Goal: Task Accomplishment & Management: Complete application form

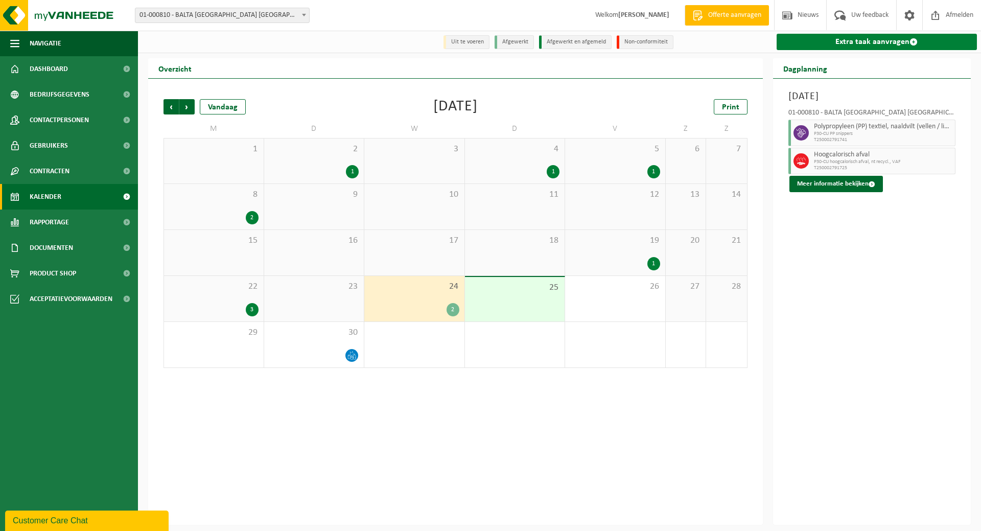
click at [879, 42] on link "Extra taak aanvragen" at bounding box center [876, 42] width 201 height 16
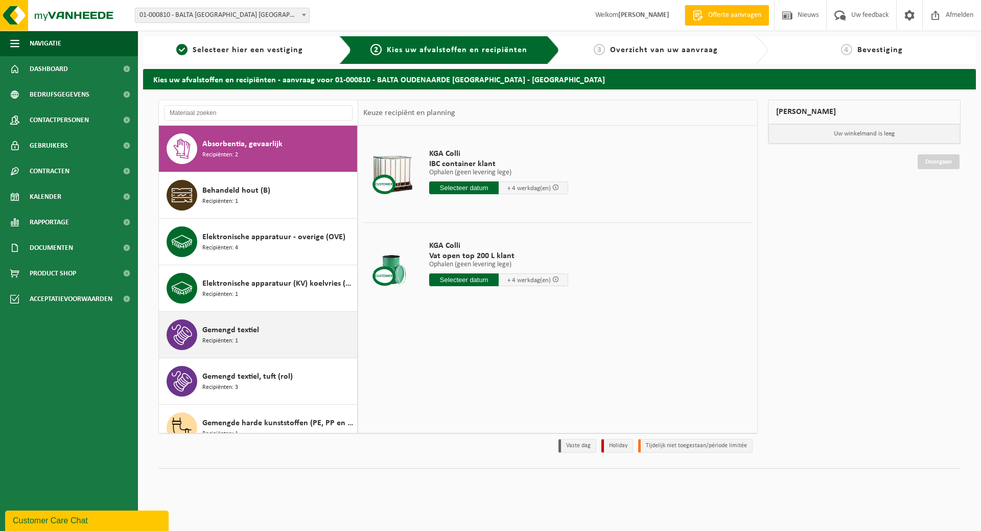
click at [245, 332] on span "Gemengd textiel" at bounding box center [230, 330] width 57 height 12
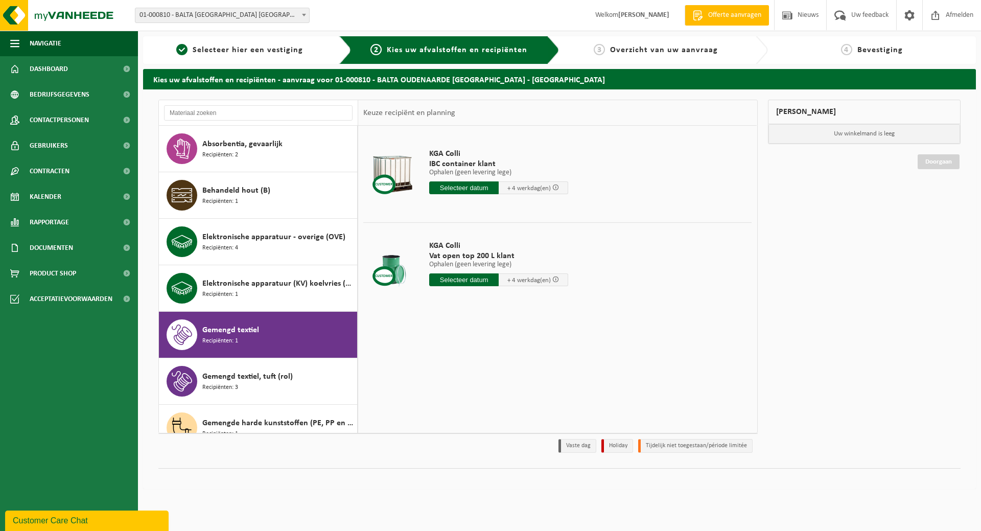
scroll to position [186, 0]
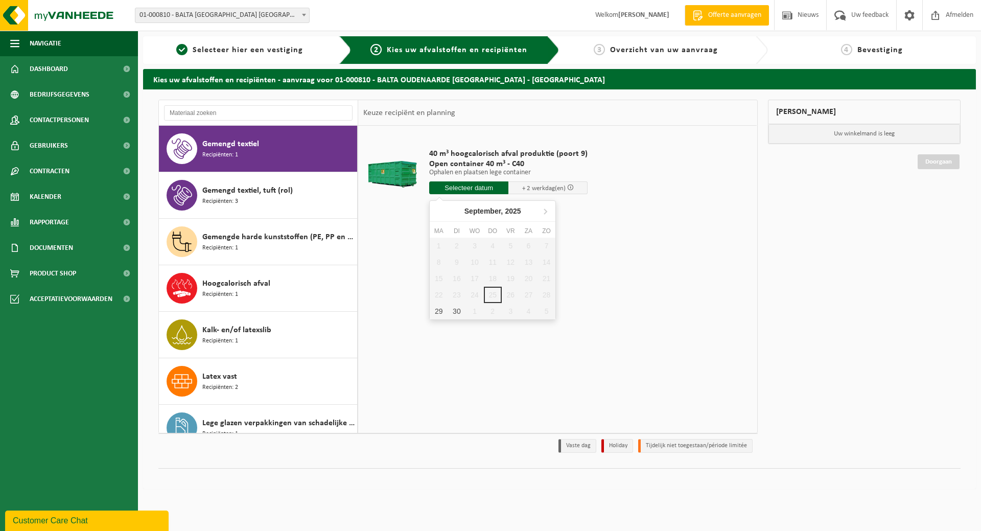
click at [469, 187] on input "text" at bounding box center [468, 187] width 79 height 13
click at [438, 310] on div "29" at bounding box center [439, 311] width 18 height 16
type input "Van 2025-09-29"
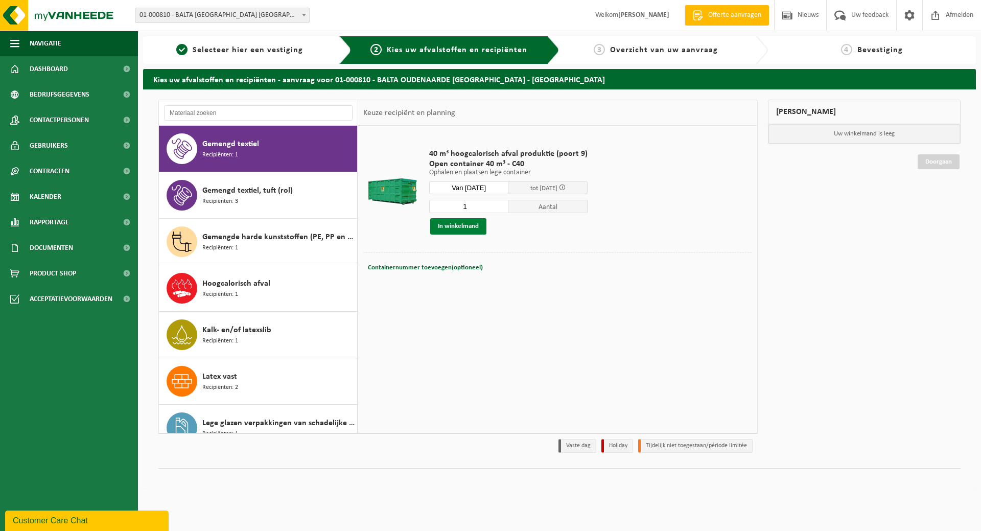
click at [454, 227] on button "In winkelmand" at bounding box center [458, 226] width 56 height 16
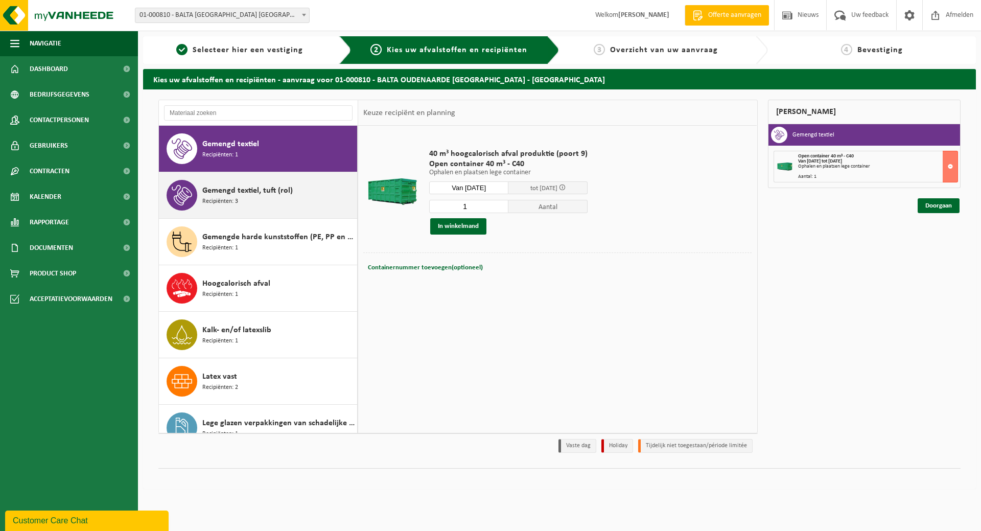
click at [225, 193] on span "Gemengd textiel, tuft (rol)" at bounding box center [247, 190] width 90 height 12
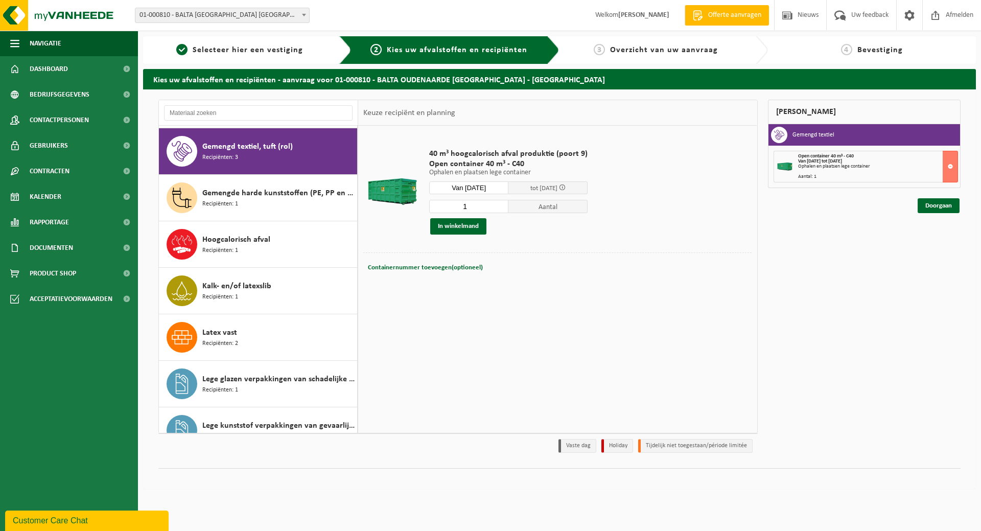
scroll to position [232, 0]
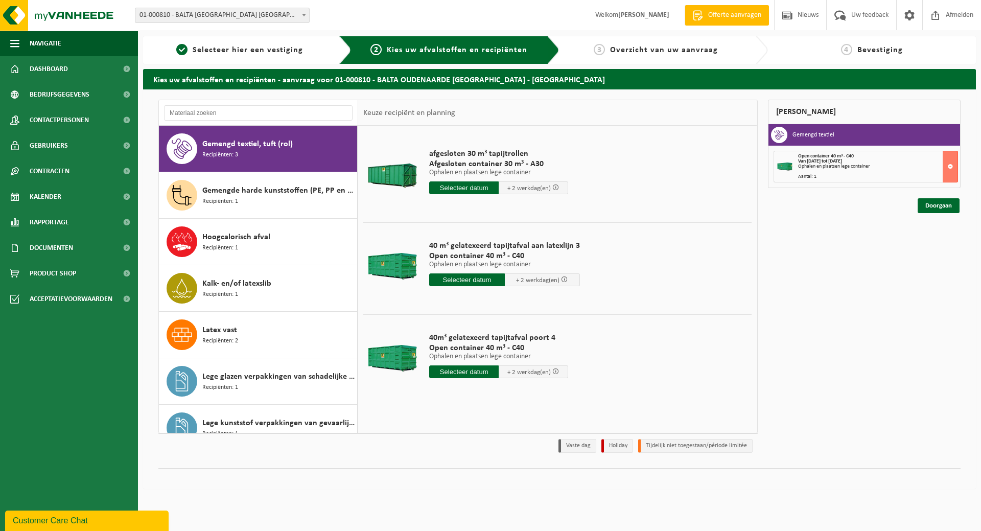
click at [472, 187] on input "text" at bounding box center [463, 187] width 69 height 13
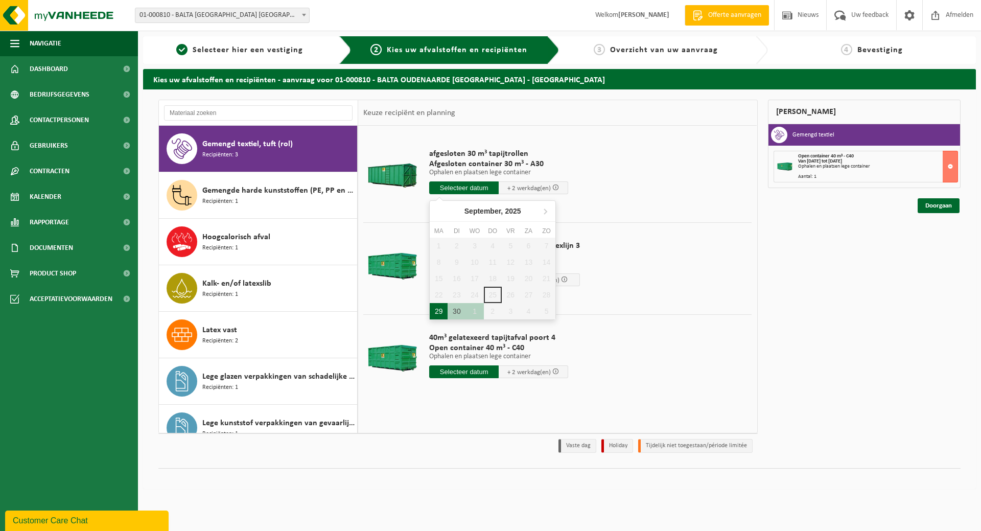
click at [437, 310] on div "29" at bounding box center [439, 311] width 18 height 16
type input "Van 2025-09-29"
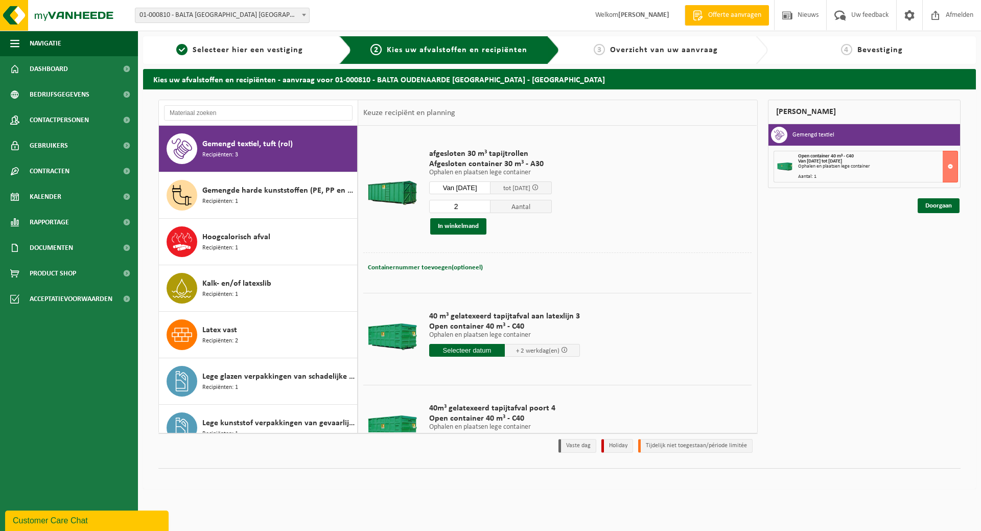
type input "2"
click at [490, 205] on input "2" at bounding box center [459, 206] width 61 height 13
click at [449, 221] on button "In winkelmand" at bounding box center [458, 226] width 56 height 16
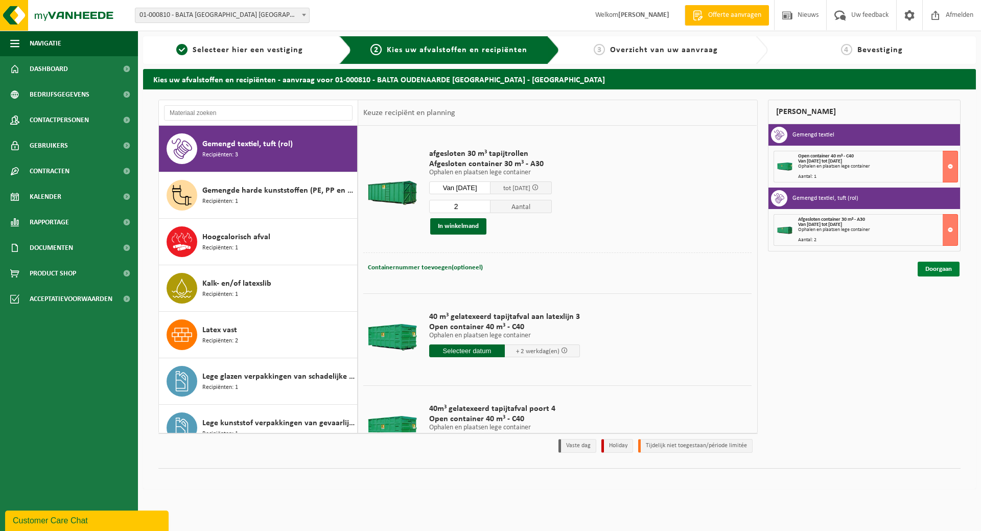
click at [944, 267] on link "Doorgaan" at bounding box center [938, 269] width 42 height 15
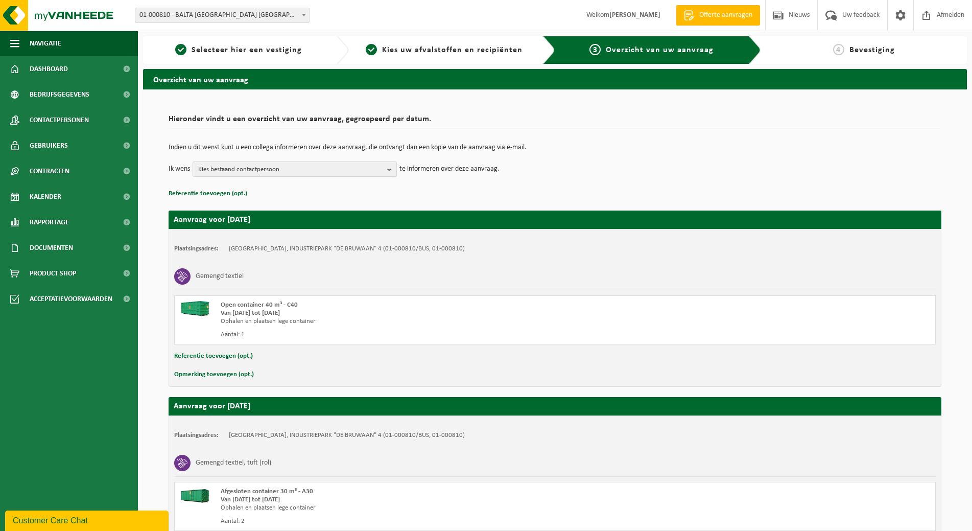
click at [389, 168] on b "button" at bounding box center [391, 169] width 9 height 14
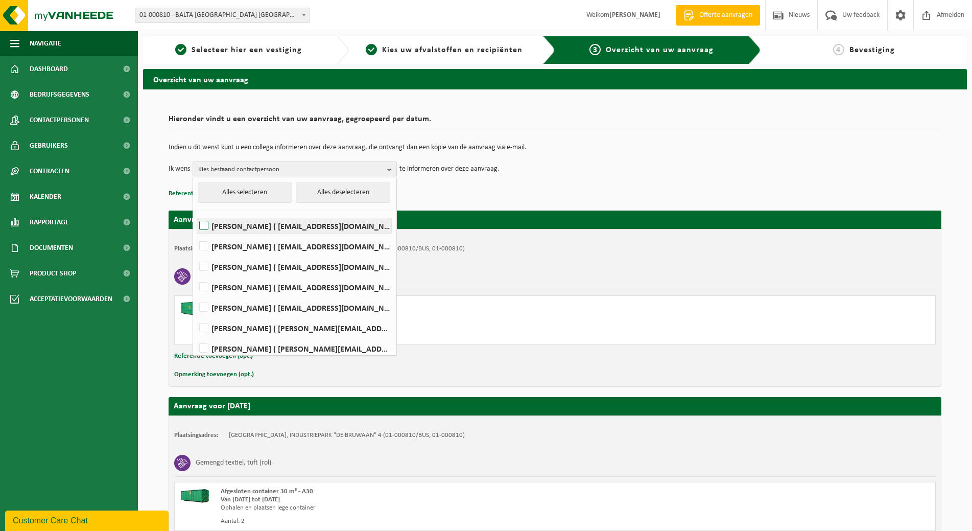
click at [362, 222] on label "Dary Cnockaert ( dary.cnockaert@baltagroup.com )" at bounding box center [294, 225] width 194 height 15
click at [196, 213] on input "Dary Cnockaert ( dary.cnockaert@baltagroup.com )" at bounding box center [195, 212] width 1 height 1
checkbox input "true"
click at [342, 267] on label "MARGA DUJARDIN ( marga.dujardin@baltagroup.com )" at bounding box center [294, 266] width 194 height 15
click at [196, 254] on input "MARGA DUJARDIN ( marga.dujardin@baltagroup.com )" at bounding box center [195, 253] width 1 height 1
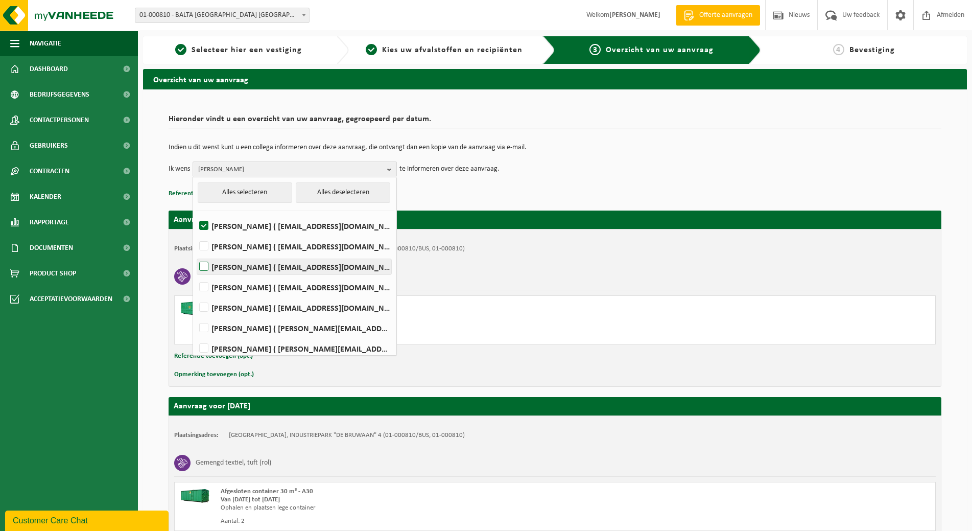
checkbox input "true"
click at [334, 284] on label "Jasmien Pieters ( jasmien.pieters@baltagroup.com )" at bounding box center [294, 286] width 194 height 15
click at [196, 274] on input "Jasmien Pieters ( jasmien.pieters@baltagroup.com )" at bounding box center [195, 274] width 1 height 1
checkbox input "true"
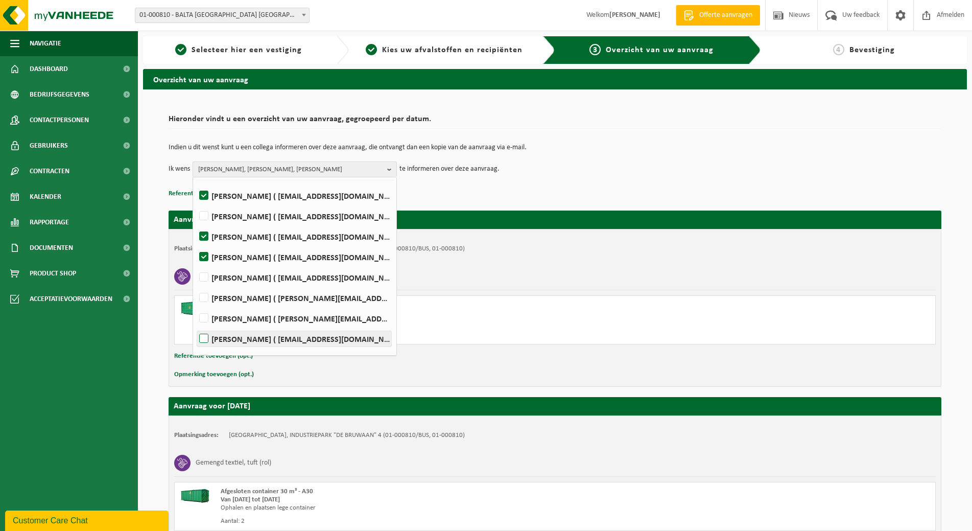
scroll to position [46, 0]
click at [322, 306] on label "Jonas Vandefonteyne ( jonas.vandefonteyne@captiqs.com )" at bounding box center [294, 301] width 194 height 15
click at [196, 289] on input "Jonas Vandefonteyne ( jonas.vandefonteyne@captiqs.com )" at bounding box center [195, 289] width 1 height 1
checkbox input "true"
click at [323, 338] on label "Koen Windels ( koen.windels@baltagroup.com )" at bounding box center [294, 342] width 194 height 15
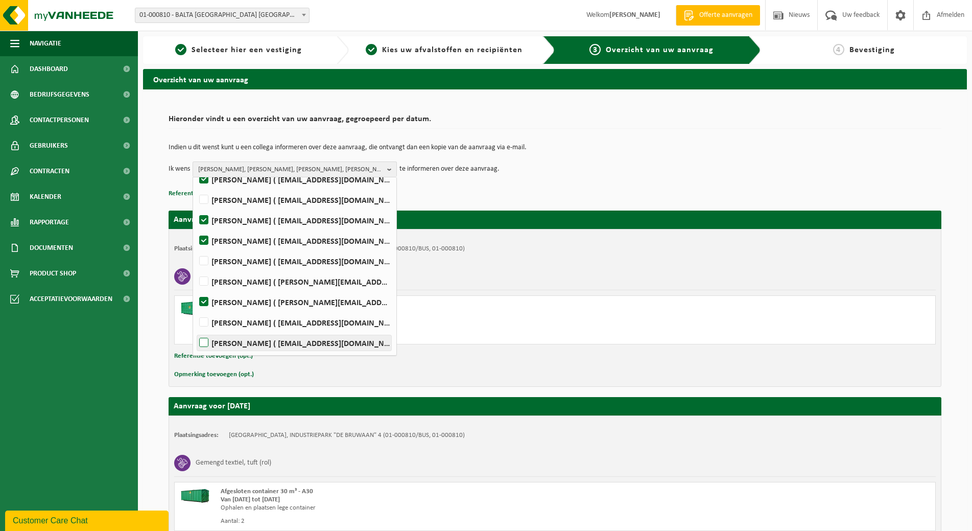
click at [196, 330] on input "Koen Windels ( koen.windels@baltagroup.com )" at bounding box center [195, 329] width 1 height 1
checkbox input "true"
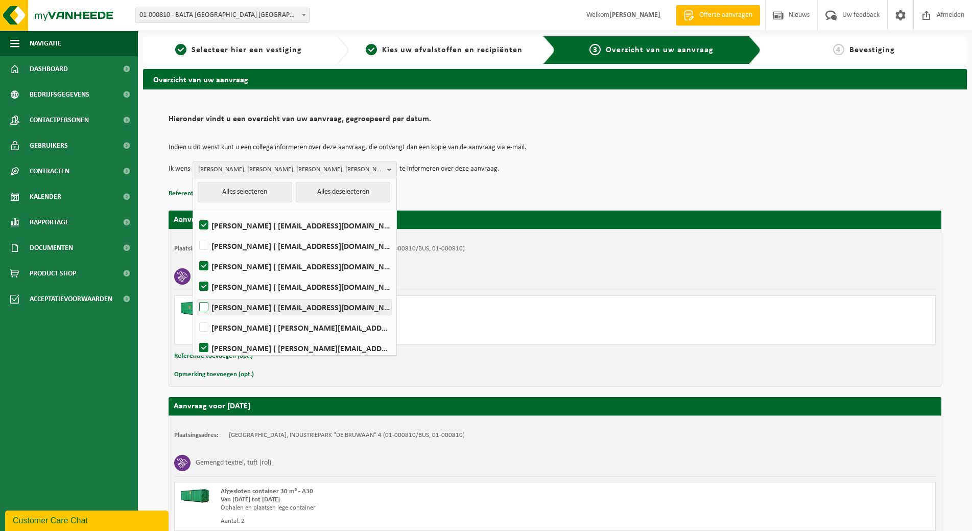
scroll to position [0, 0]
click at [265, 227] on label "Dary Cnockaert ( dary.cnockaert@baltagroup.com )" at bounding box center [294, 225] width 194 height 15
click at [196, 213] on input "Dary Cnockaert ( dary.cnockaert@baltagroup.com )" at bounding box center [195, 212] width 1 height 1
checkbox input "false"
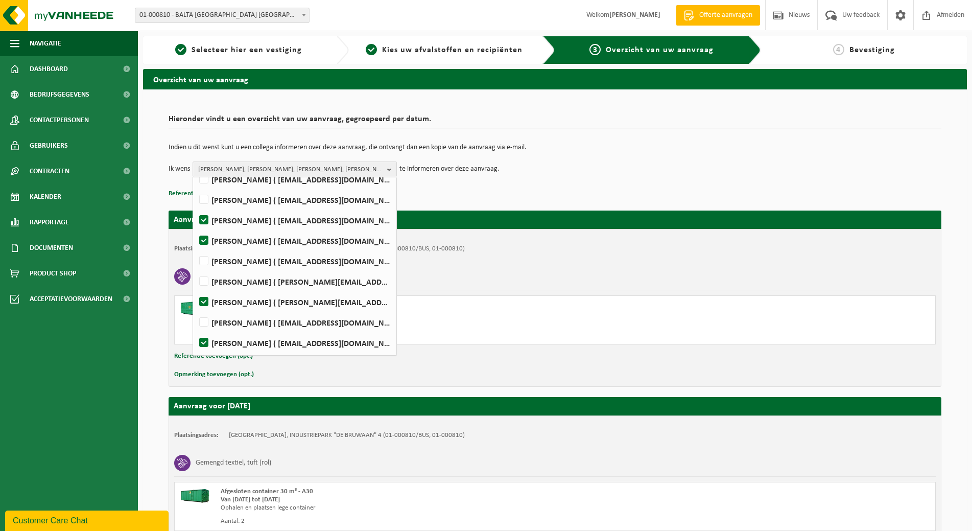
click at [546, 314] on div "Van 2025-09-29 tot 2025-10-01" at bounding box center [408, 313] width 375 height 8
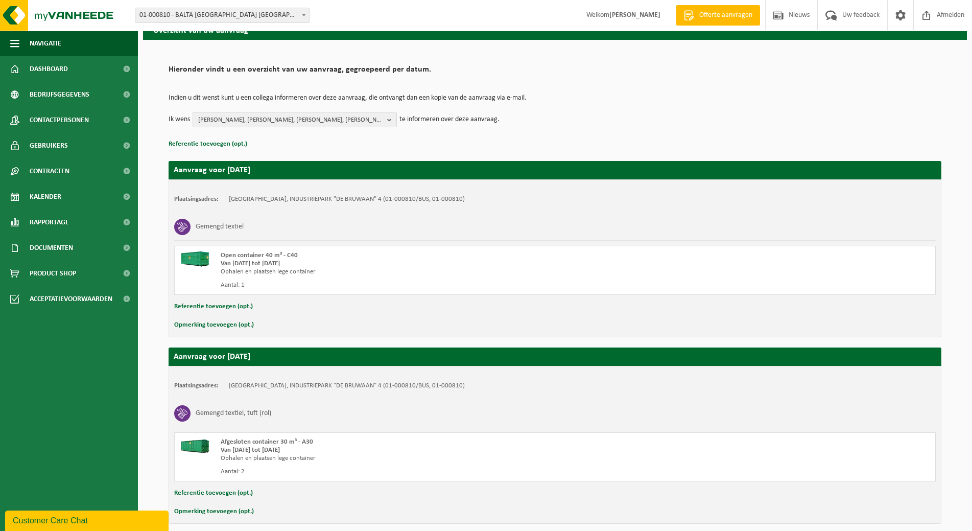
scroll to position [94, 0]
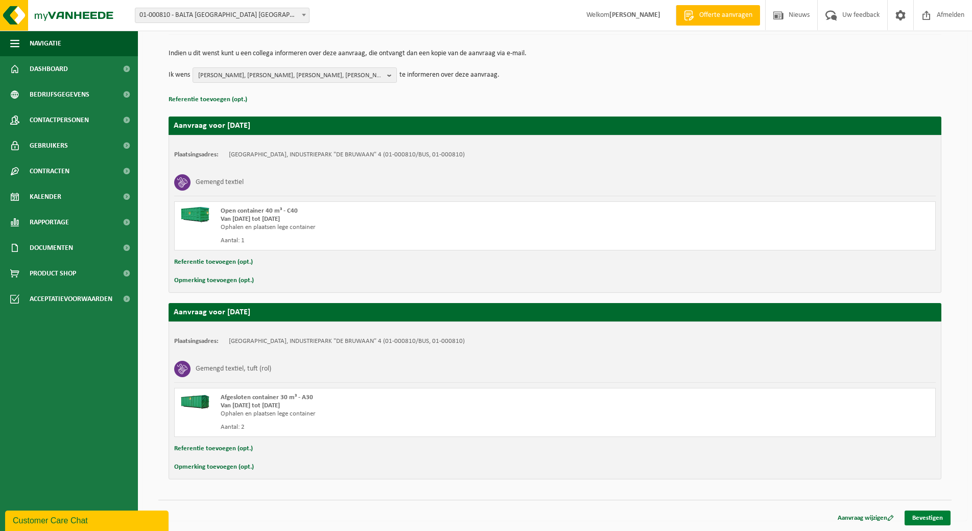
click at [911, 515] on link "Bevestigen" at bounding box center [928, 517] width 46 height 15
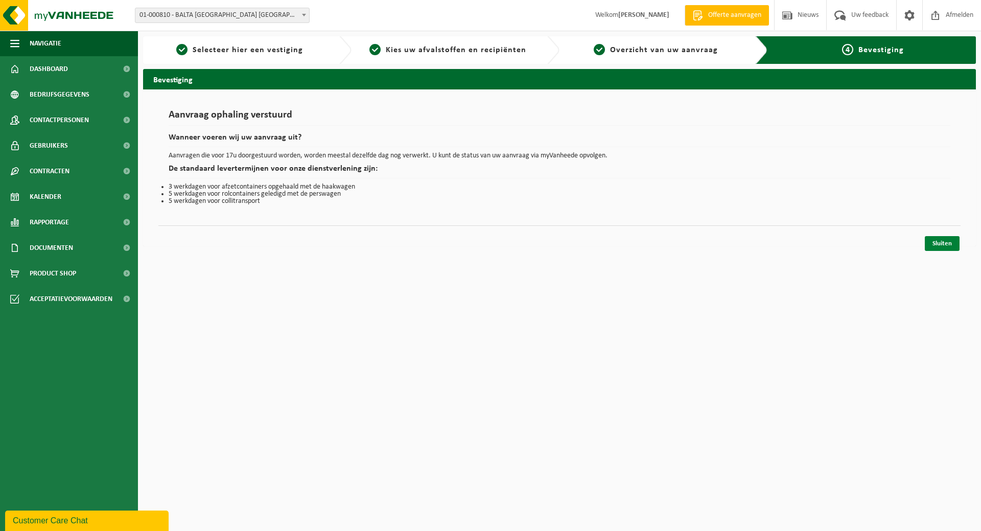
click at [939, 242] on link "Sluiten" at bounding box center [942, 243] width 35 height 15
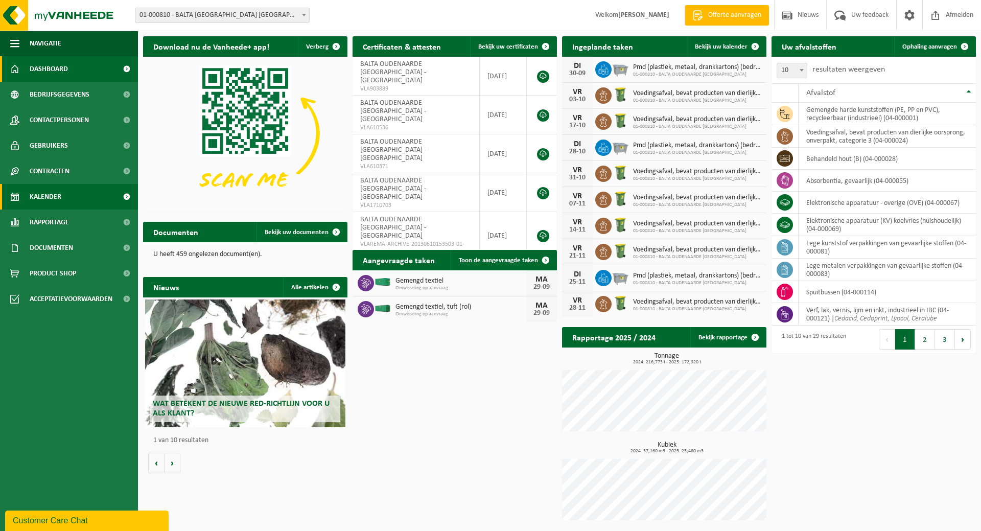
click at [56, 195] on span "Kalender" at bounding box center [46, 197] width 32 height 26
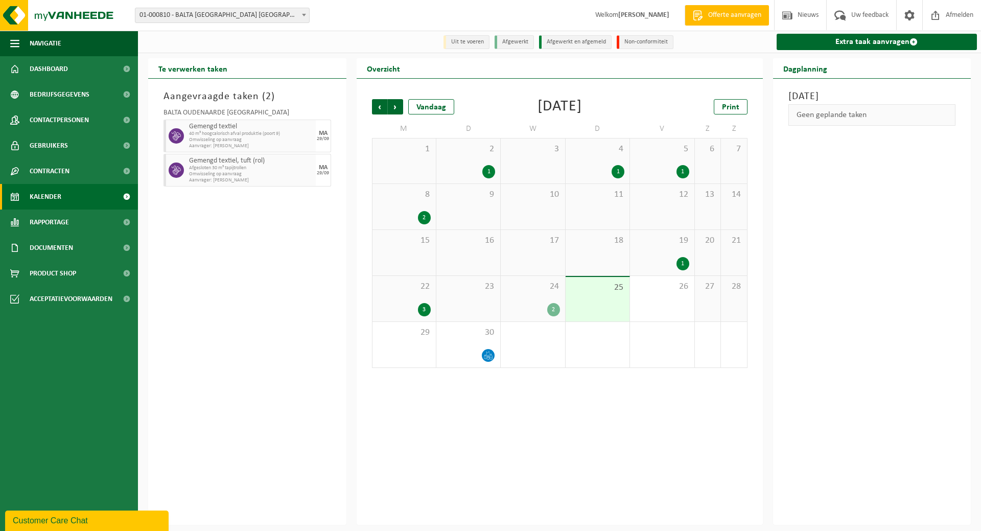
click at [410, 202] on div "8 2" at bounding box center [403, 206] width 63 height 45
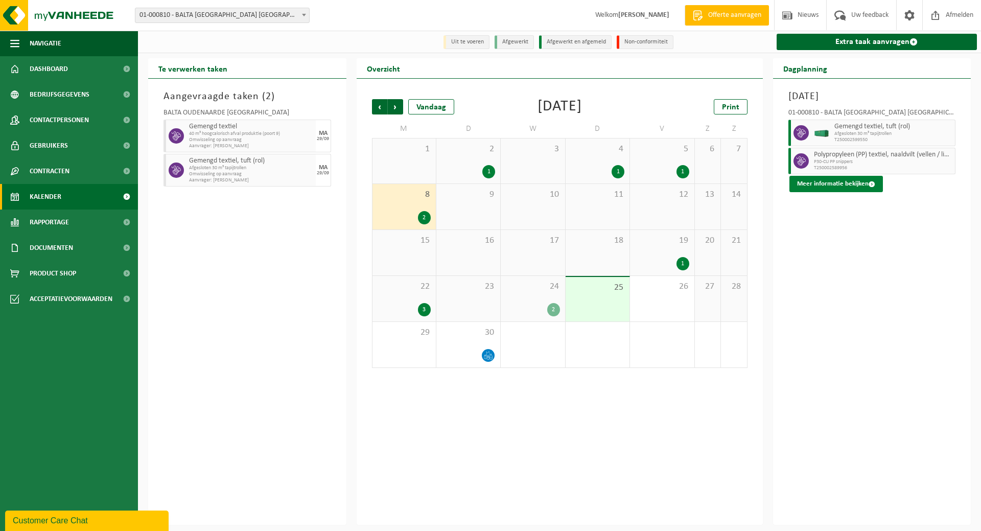
click at [837, 181] on button "Meer informatie bekijken" at bounding box center [835, 184] width 93 height 16
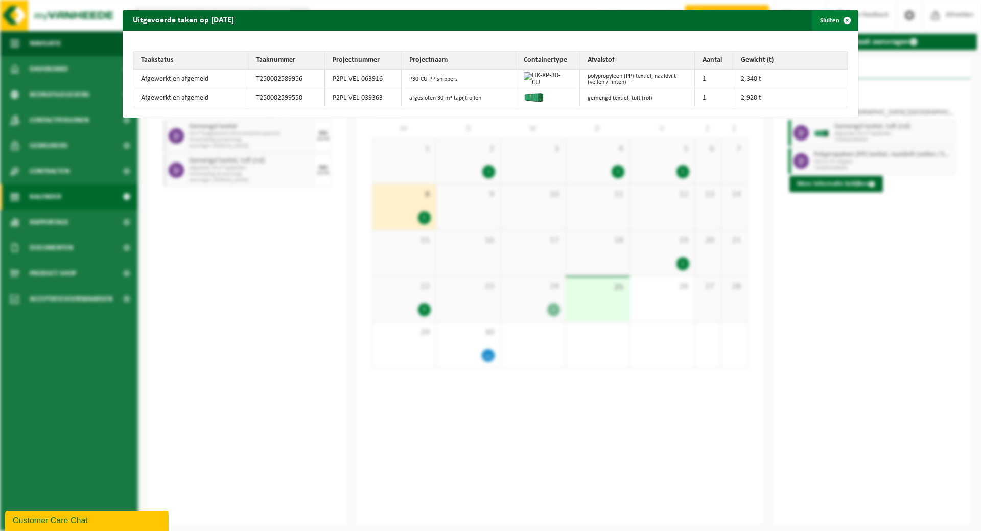
click at [823, 21] on button "Sluiten" at bounding box center [834, 20] width 45 height 20
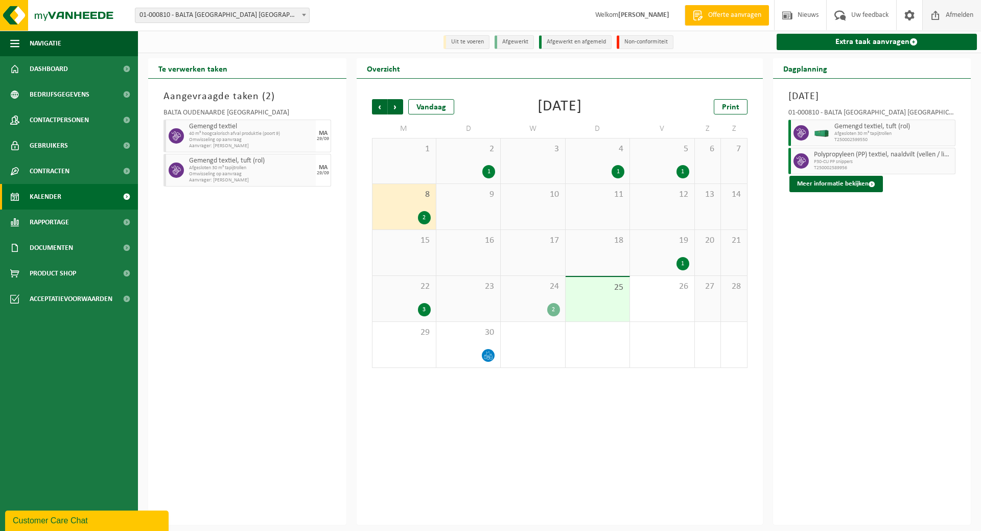
click at [957, 8] on span "Afmelden" at bounding box center [959, 15] width 33 height 30
